Goal: Task Accomplishment & Management: Manage account settings

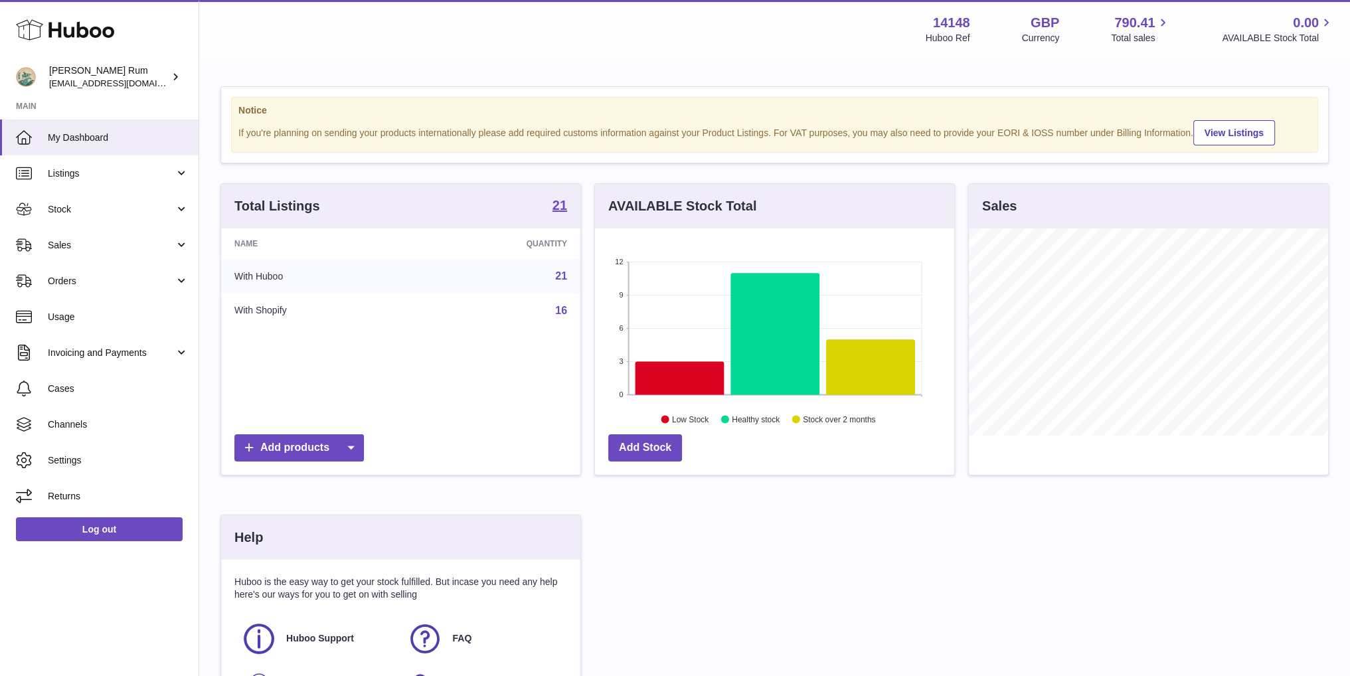
scroll to position [207, 359]
click at [86, 221] on link "Stock" at bounding box center [99, 209] width 199 height 36
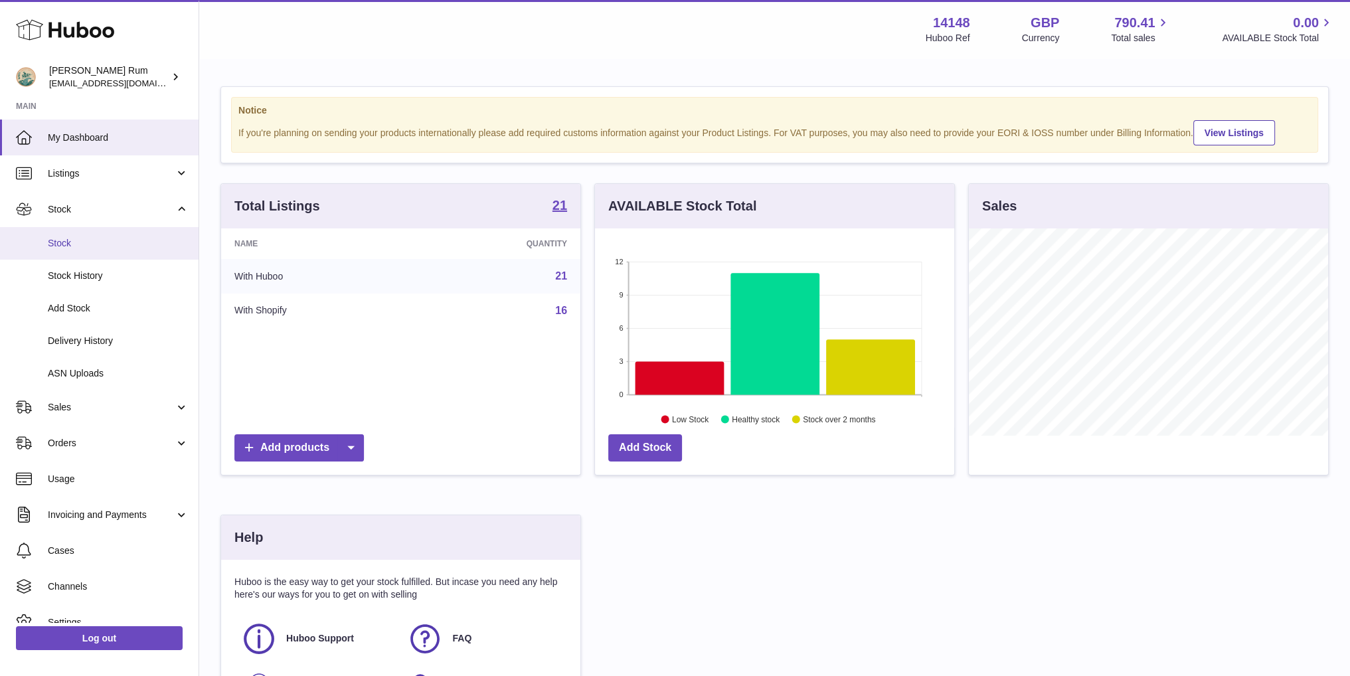
click at [107, 242] on span "Stock" at bounding box center [118, 243] width 141 height 13
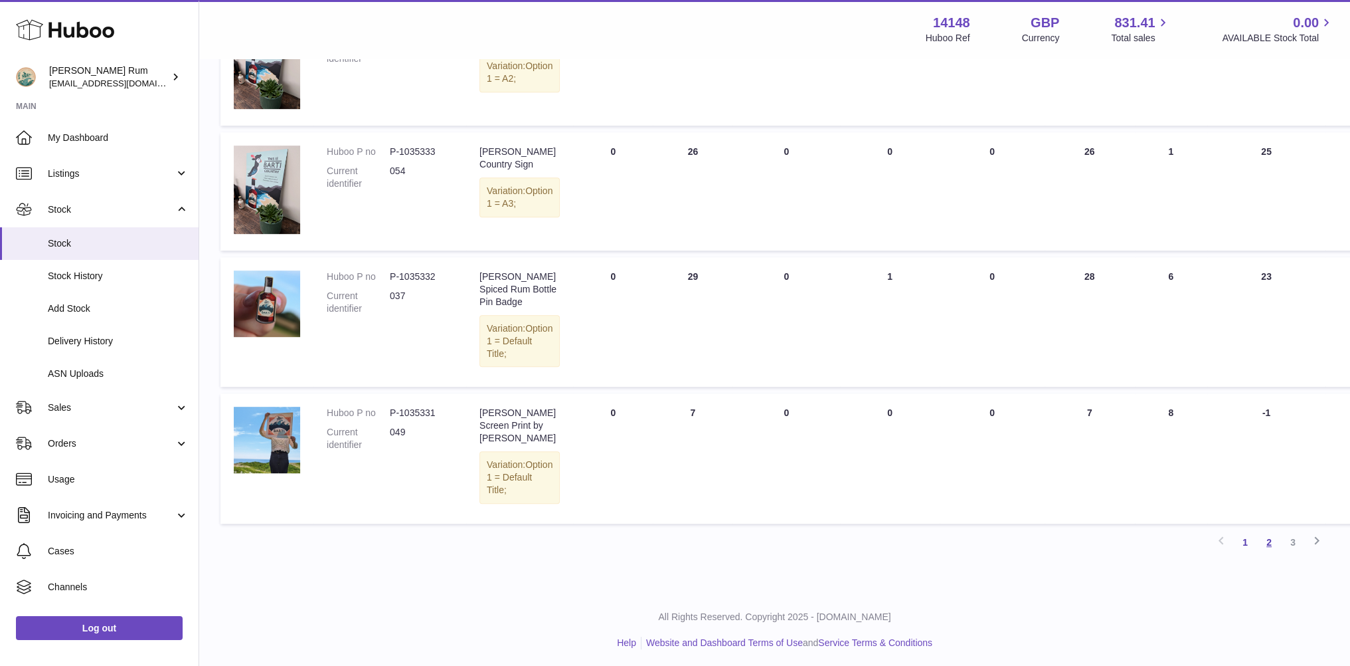
click at [1274, 539] on link "2" at bounding box center [1269, 542] width 24 height 24
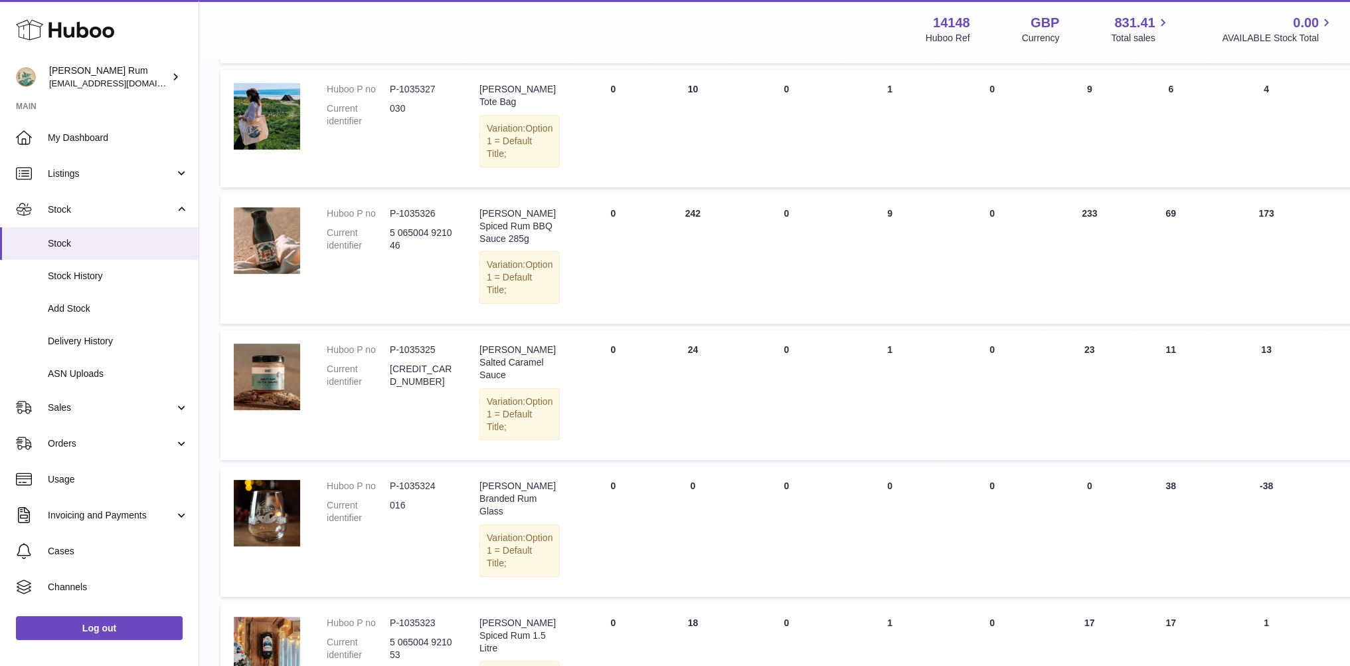
scroll to position [259, 0]
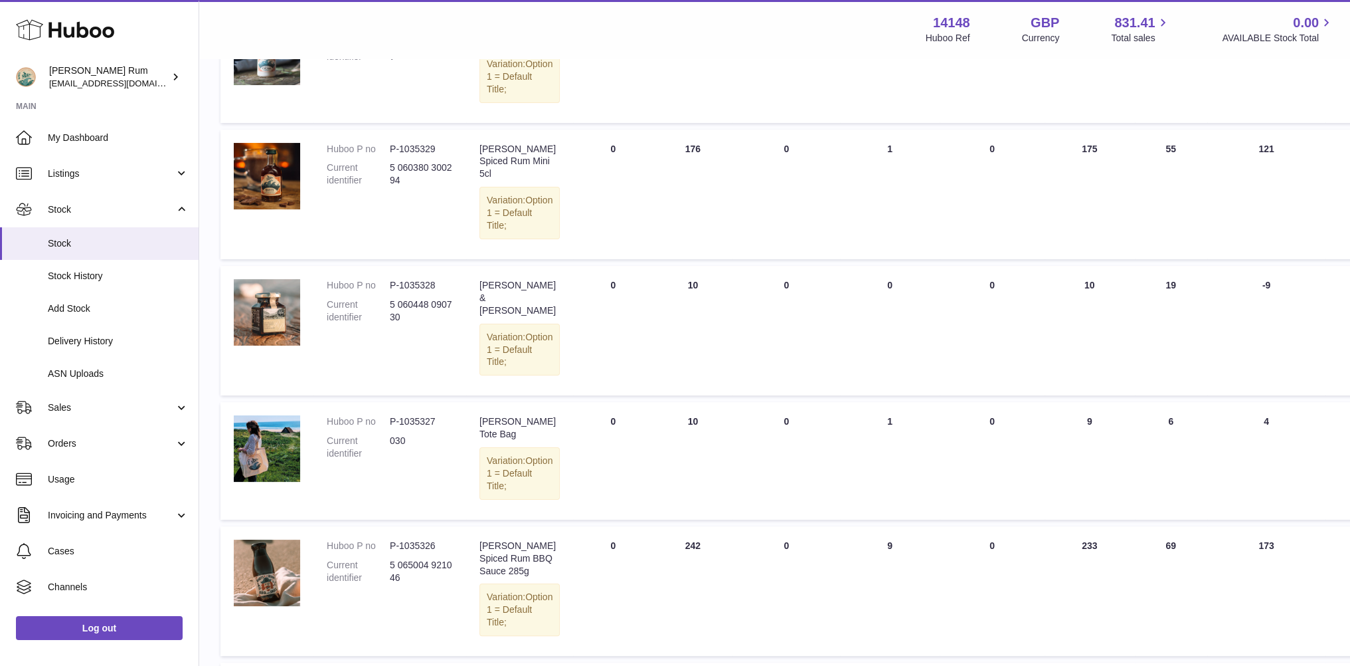
click at [798, 35] on div "Menu Huboo 14148 Huboo Ref GBP Currency 831.41 Total sales 0.00 AVAILABLE Stock…" at bounding box center [774, 29] width 1119 height 31
